Goal: Transaction & Acquisition: Purchase product/service

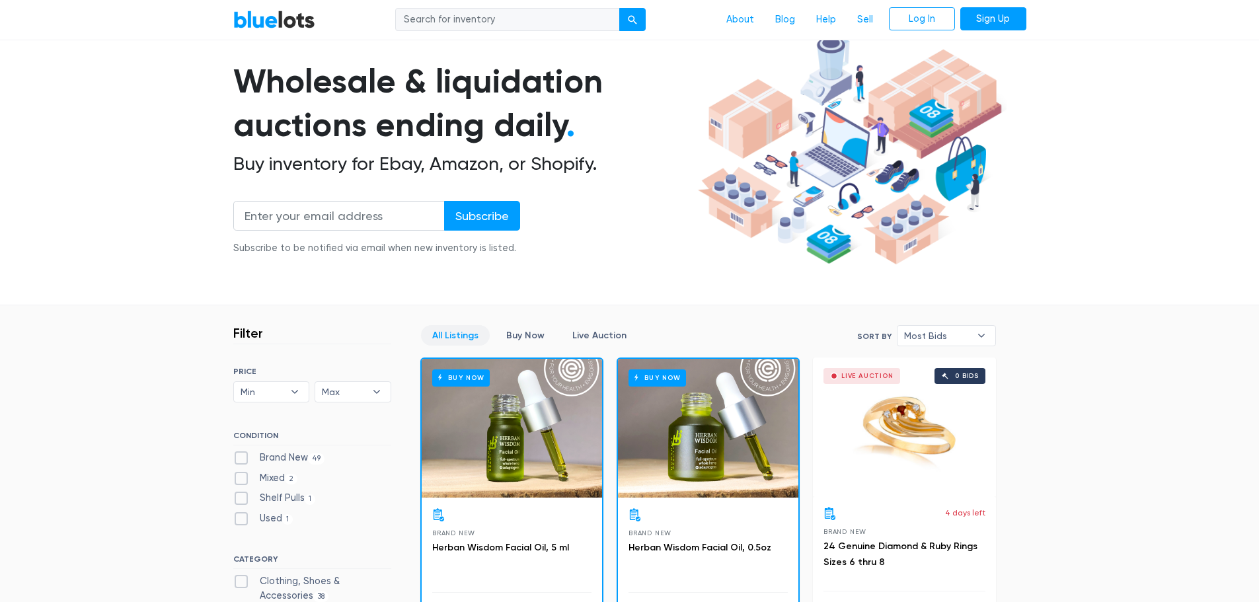
scroll to position [198, 0]
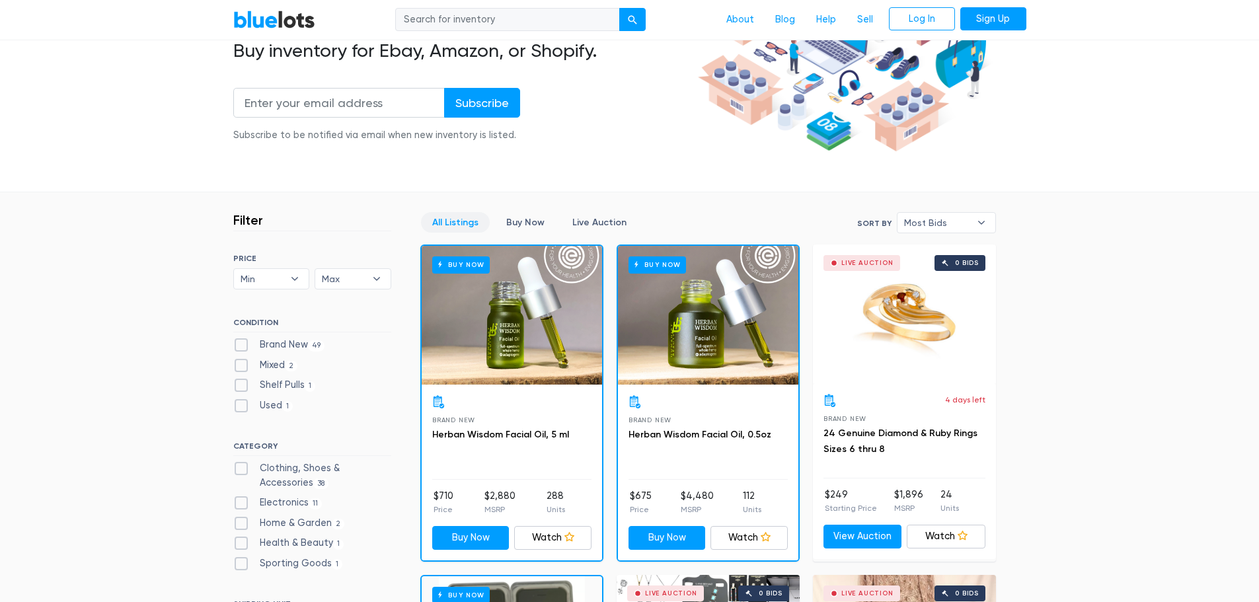
click at [241, 345] on label "Brand New 49" at bounding box center [279, 345] width 92 height 15
click at [241, 345] on New"] "Brand New 49" at bounding box center [237, 342] width 9 height 9
checkbox New"] "true"
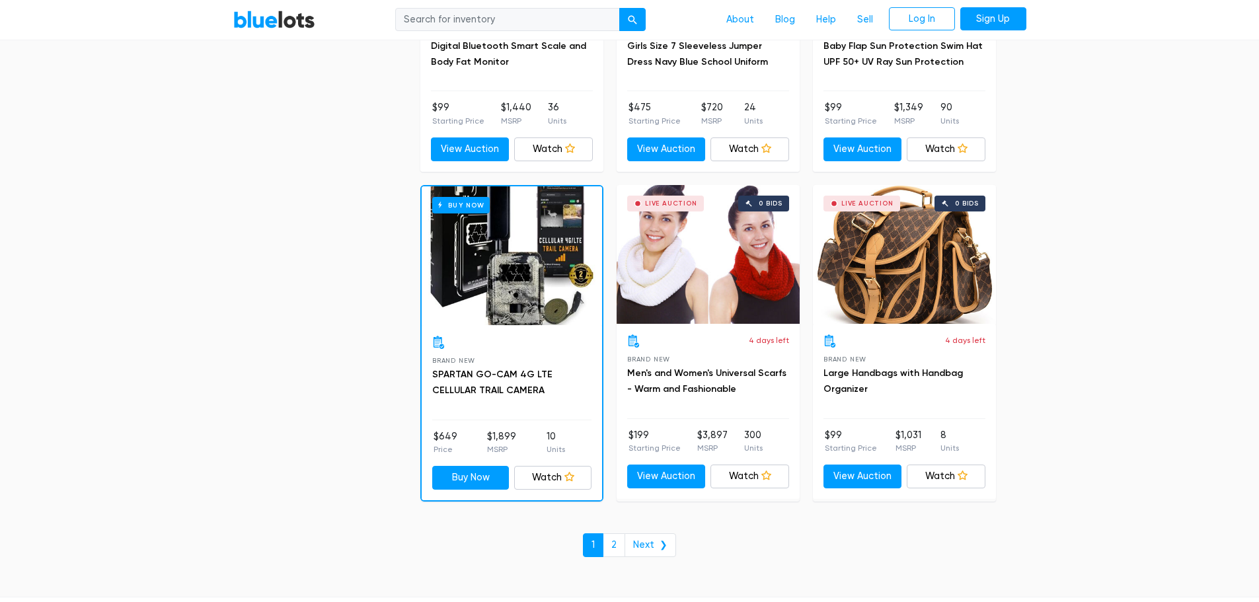
scroll to position [5576, 0]
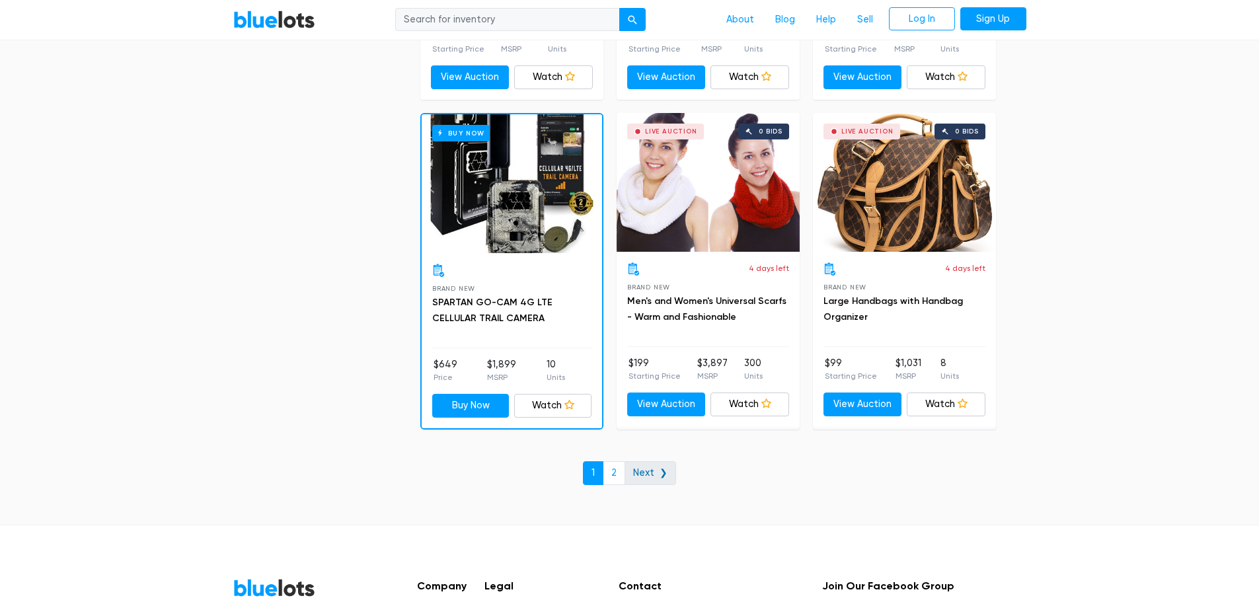
click at [650, 467] on link "Next ❯" at bounding box center [650, 473] width 52 height 24
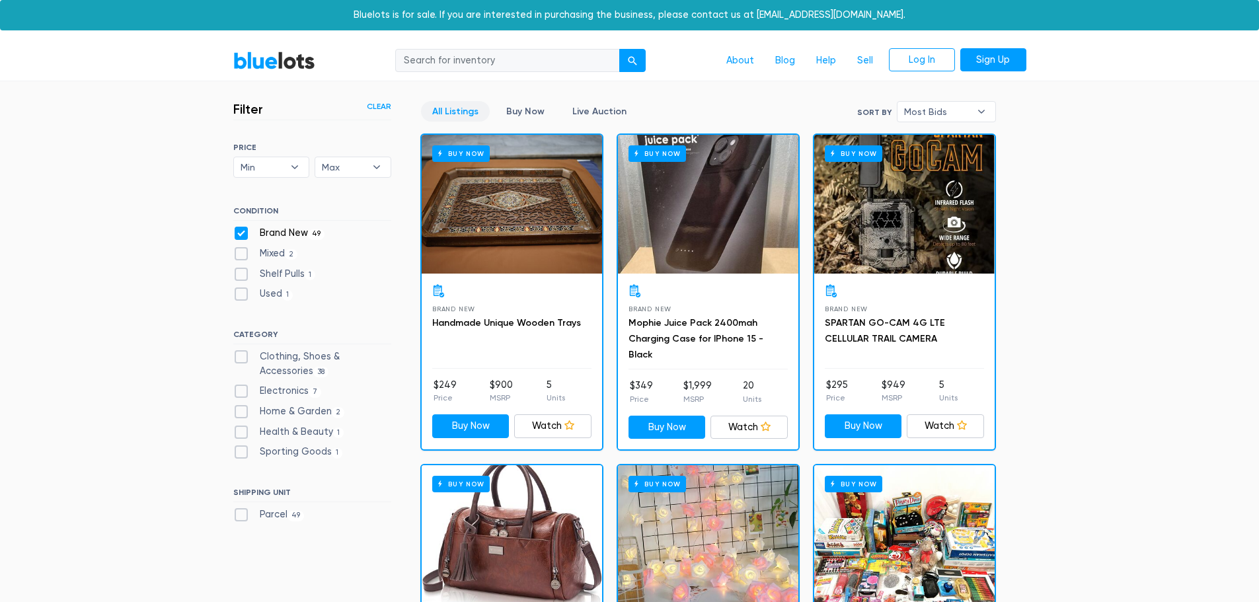
click at [254, 110] on h3 "Filter" at bounding box center [248, 109] width 30 height 16
click at [275, 57] on link "BlueLots" at bounding box center [274, 60] width 82 height 19
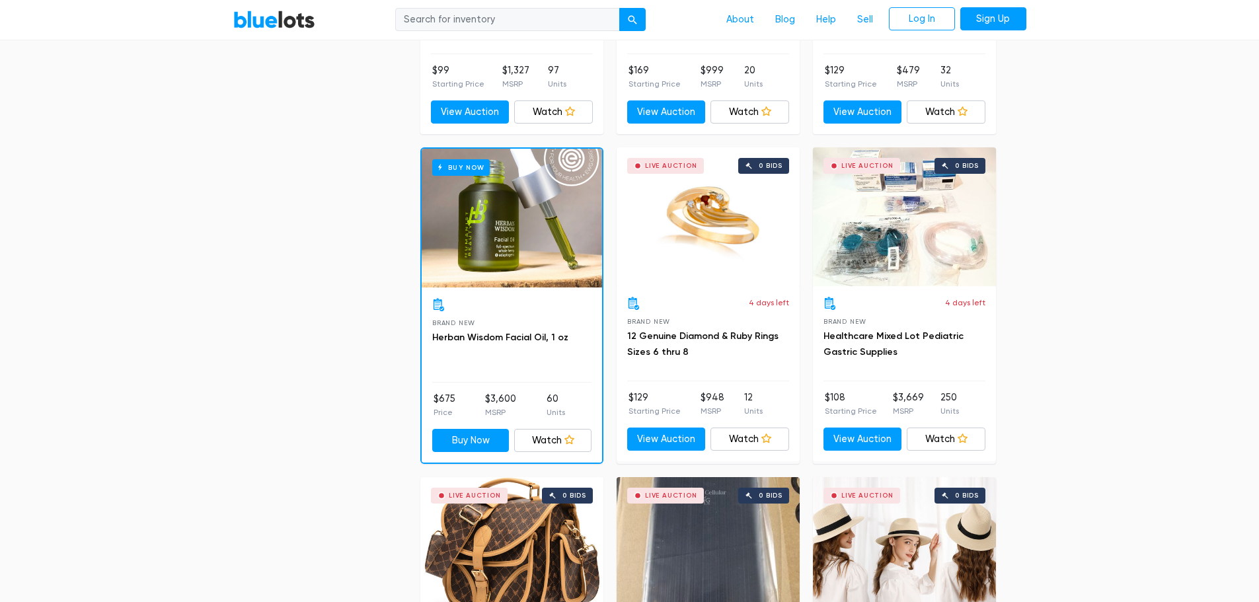
scroll to position [1995, 0]
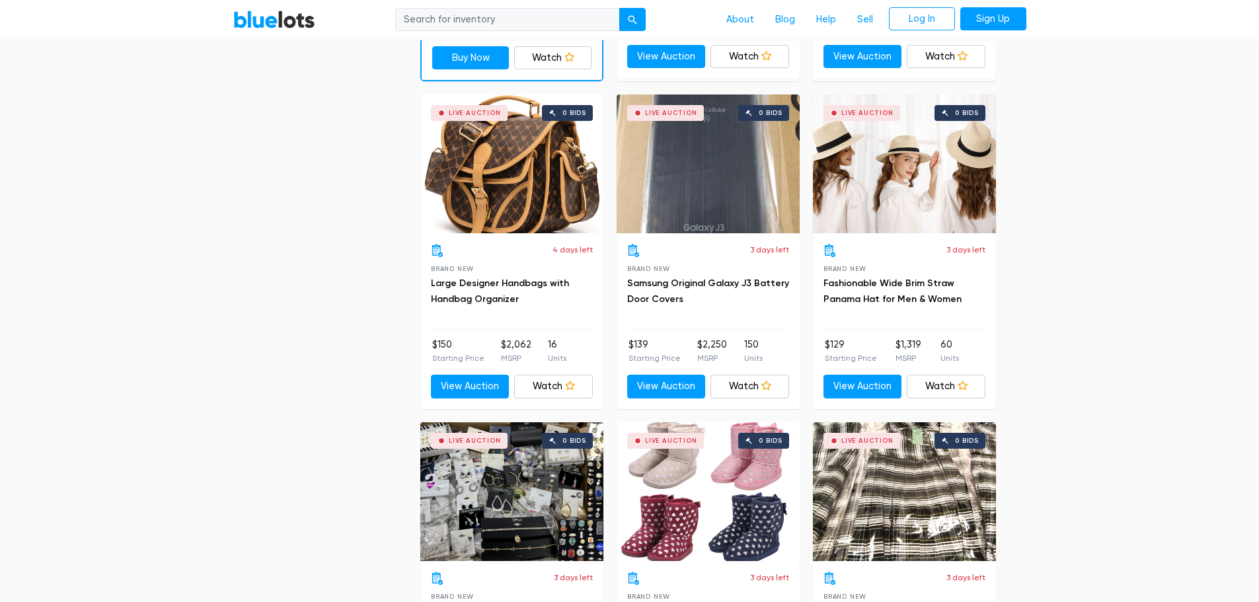
click at [580, 172] on div "Live Auction 0 bids" at bounding box center [511, 163] width 183 height 139
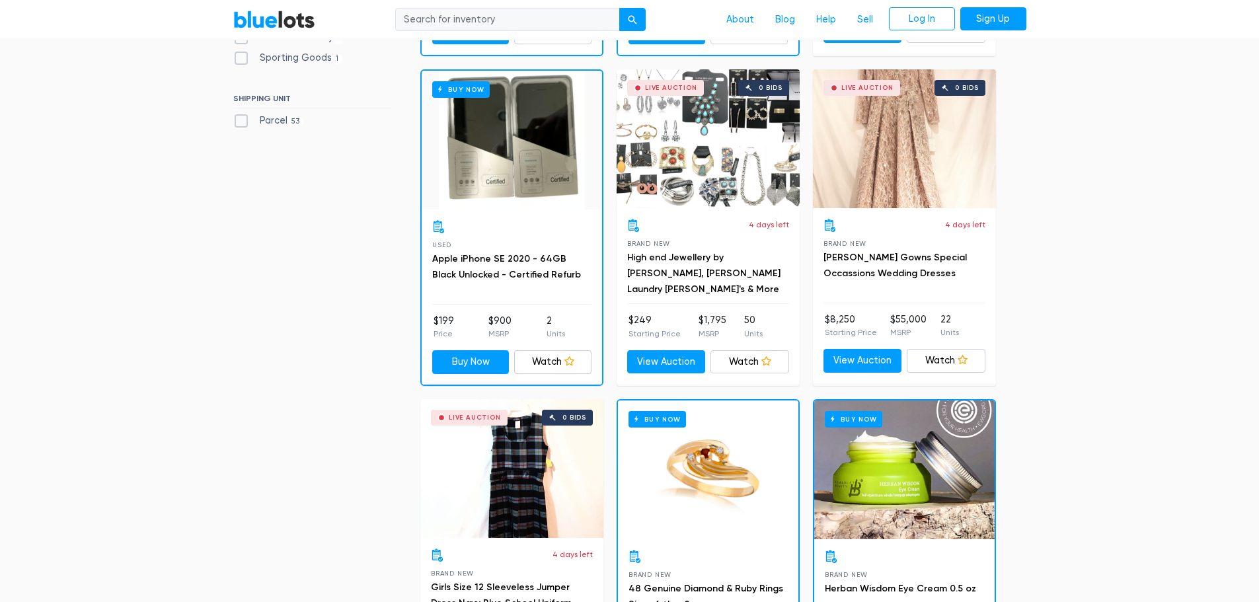
scroll to position [727, 0]
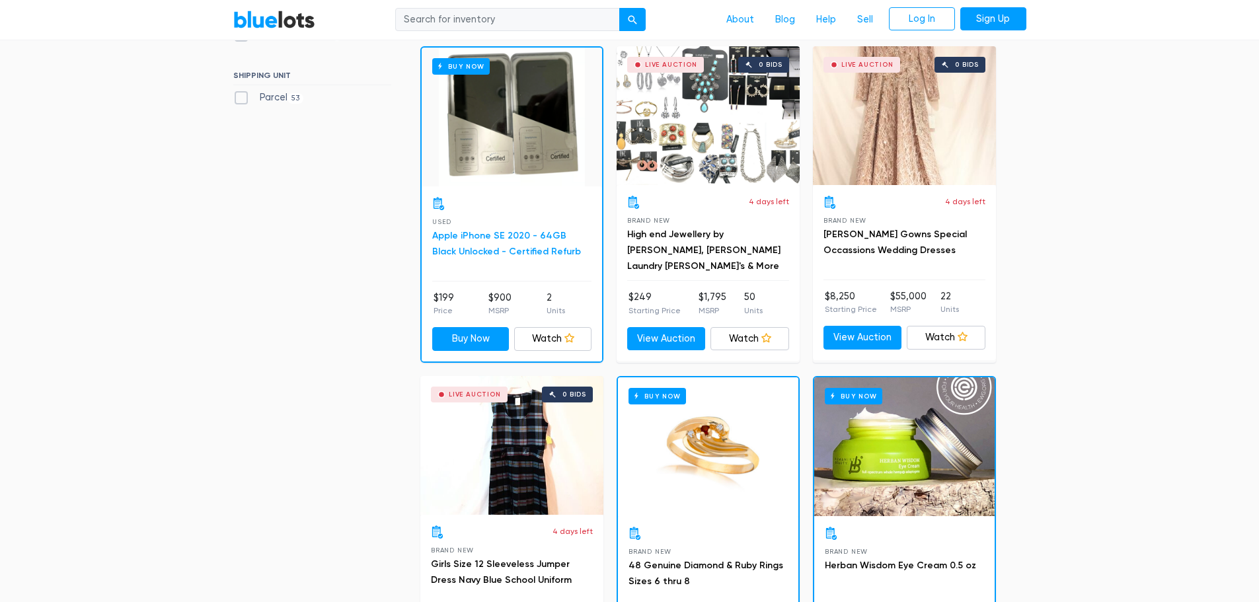
click at [481, 241] on link "Apple iPhone SE 2020 - 64GB Black Unlocked - Certified Refurb" at bounding box center [506, 243] width 149 height 27
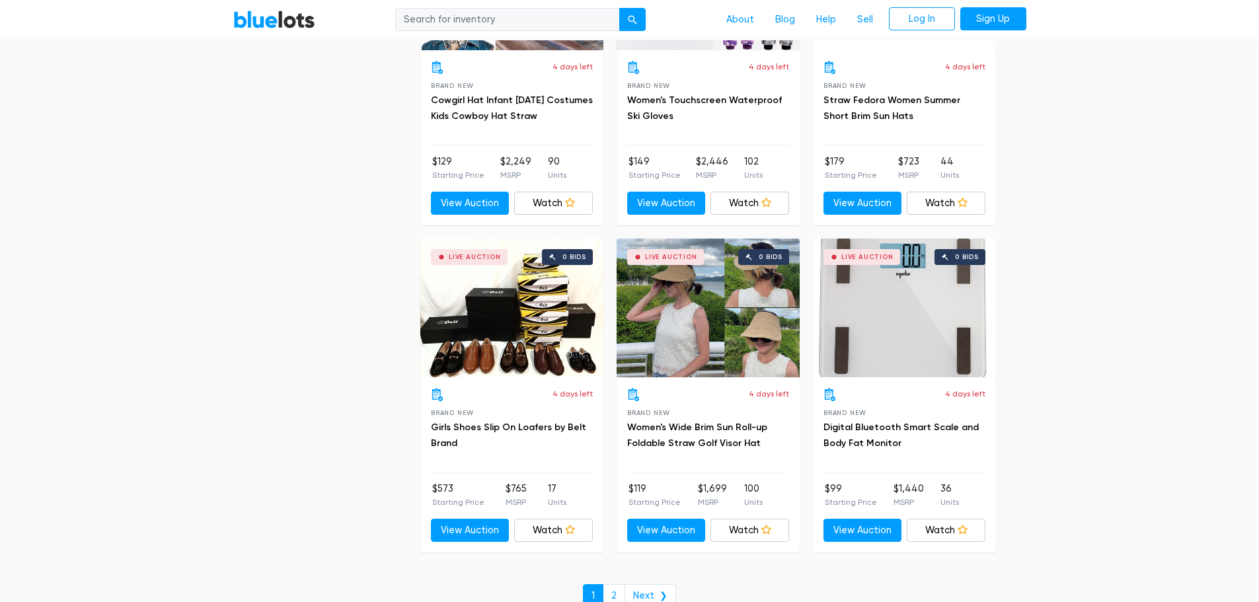
scroll to position [5714, 0]
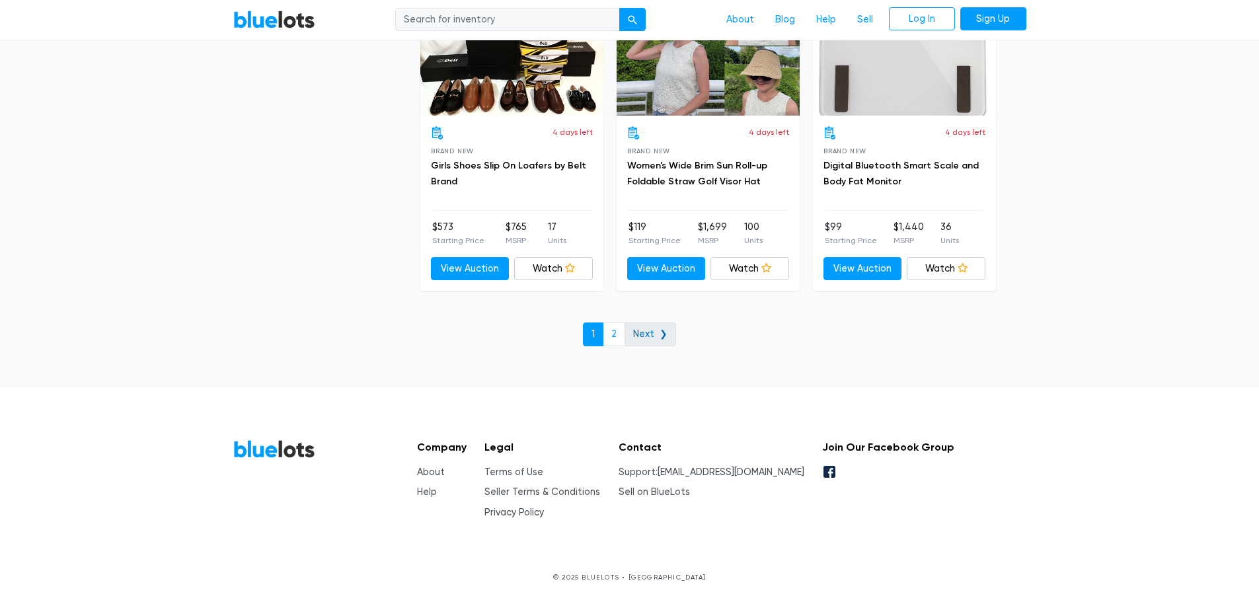
click at [636, 336] on link "Next ❯" at bounding box center [650, 334] width 52 height 24
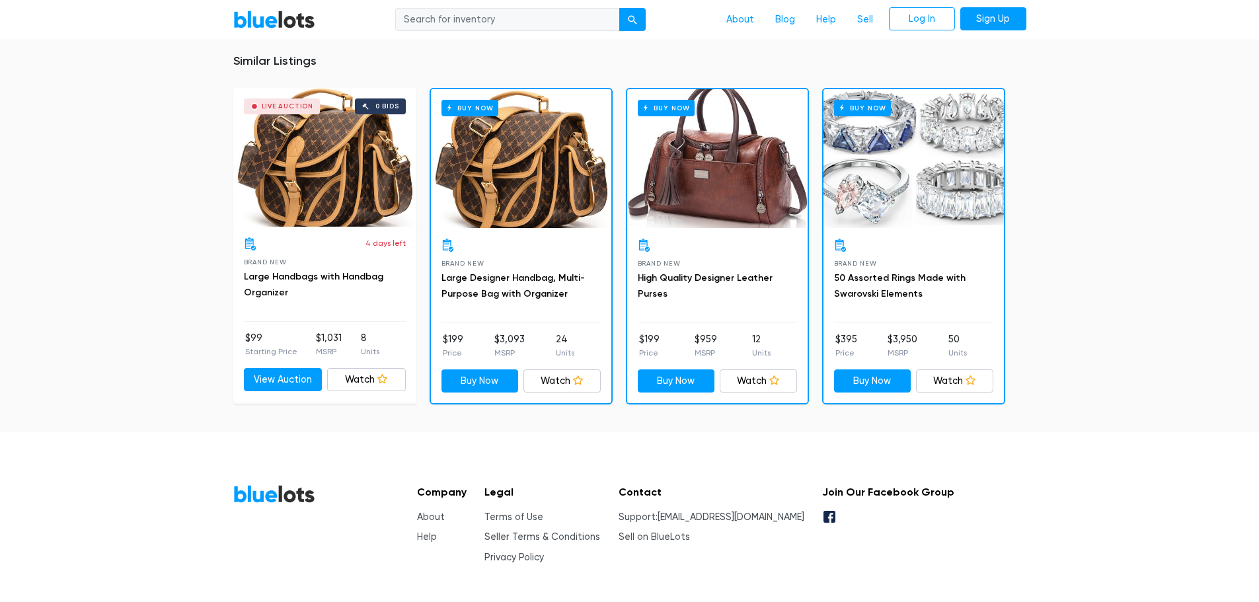
scroll to position [975, 0]
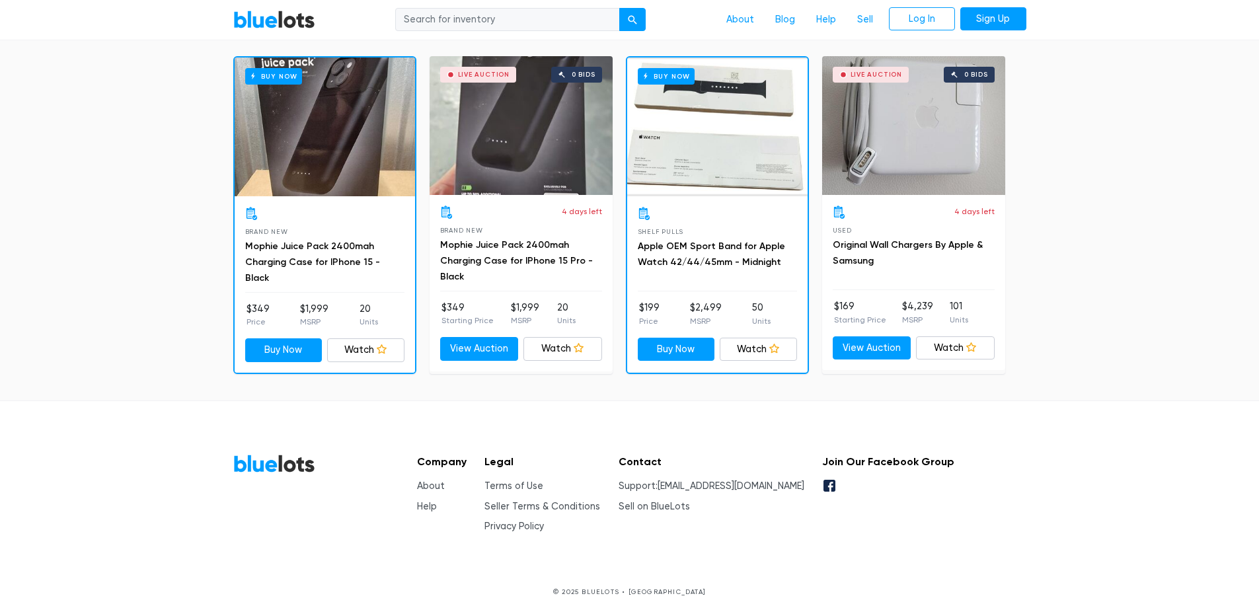
scroll to position [897, 0]
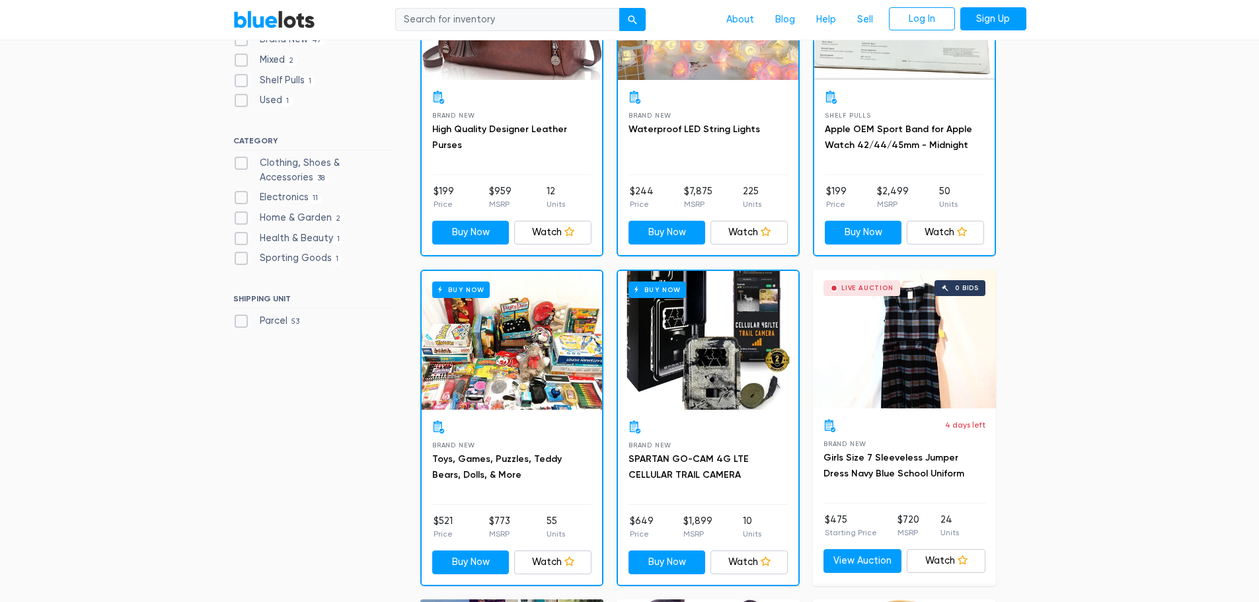
scroll to position [132, 0]
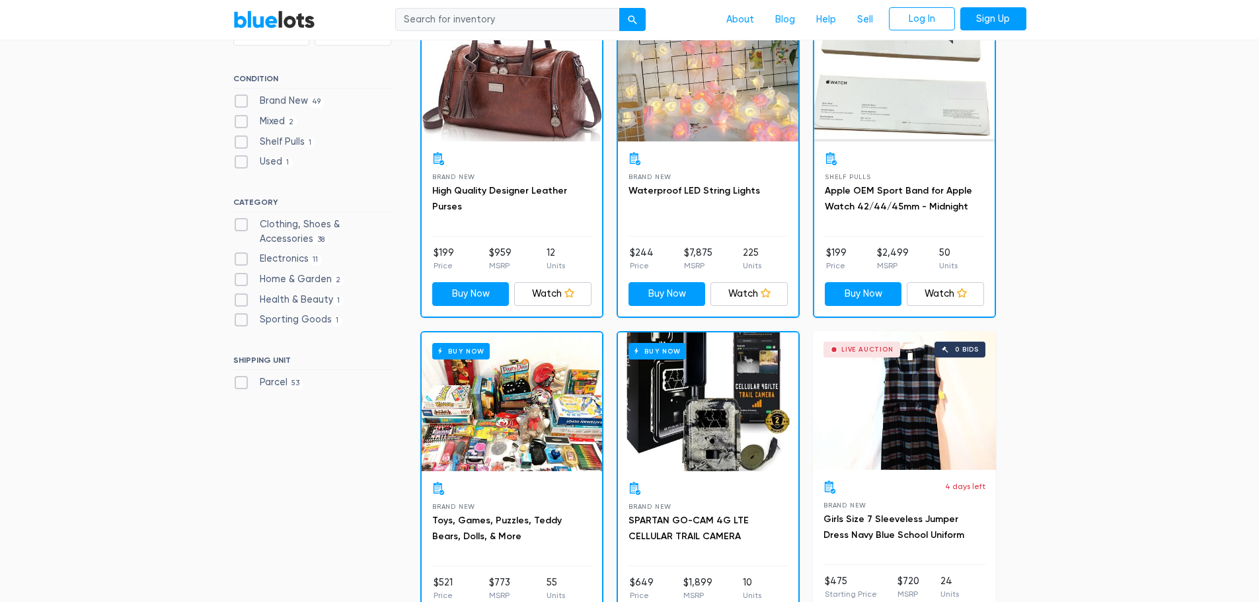
click at [527, 89] on div "Buy Now" at bounding box center [512, 72] width 180 height 139
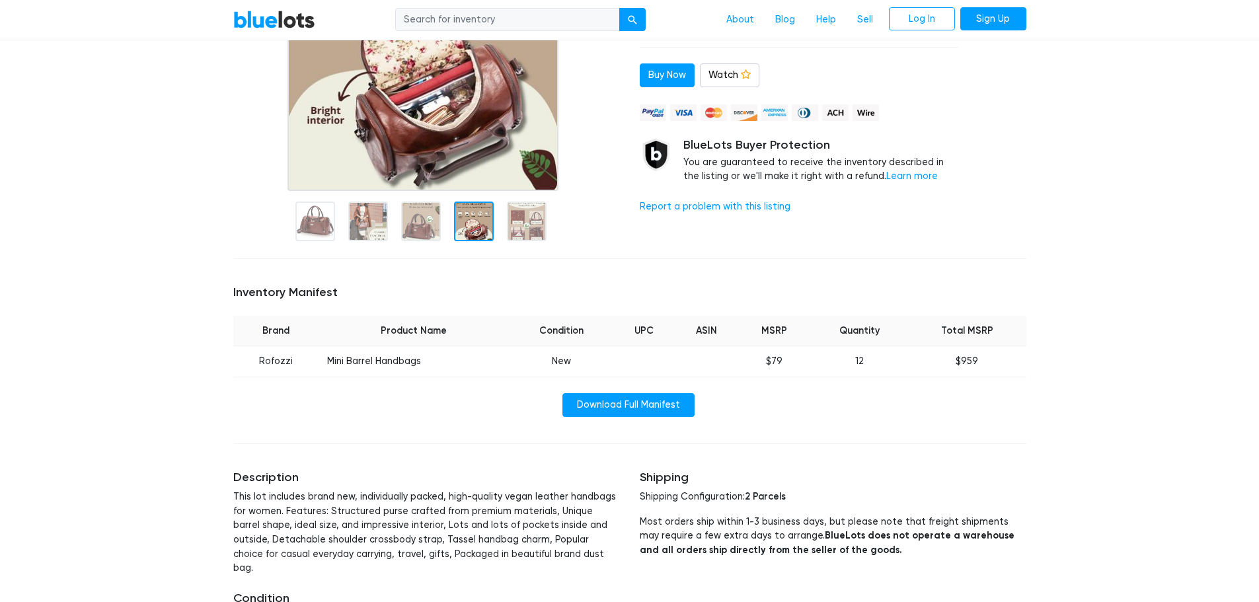
scroll to position [264, 0]
